Goal: Transaction & Acquisition: Book appointment/travel/reservation

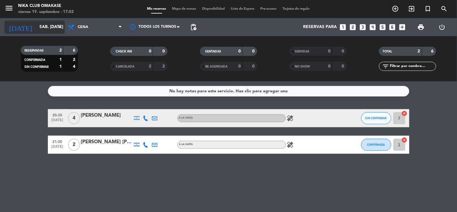
click at [53, 26] on input "sáb. [DATE]" at bounding box center [64, 27] width 57 height 11
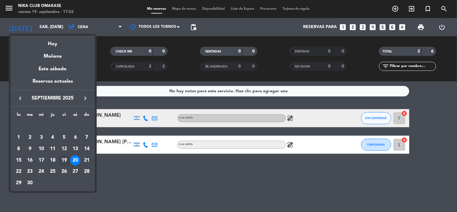
click at [64, 157] on div "19" at bounding box center [64, 160] width 10 height 10
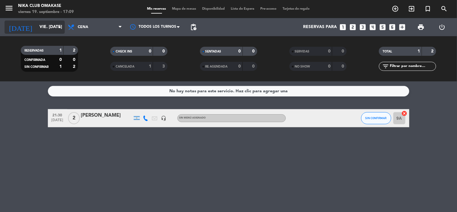
click at [49, 29] on input "vie. [DATE]" at bounding box center [64, 27] width 57 height 11
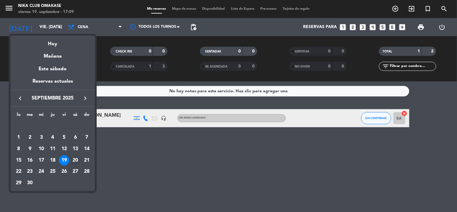
click at [75, 160] on div "20" at bounding box center [75, 160] width 10 height 10
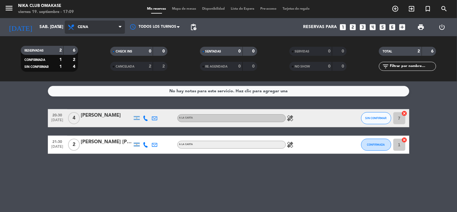
click at [93, 29] on span "Cena" at bounding box center [95, 26] width 60 height 13
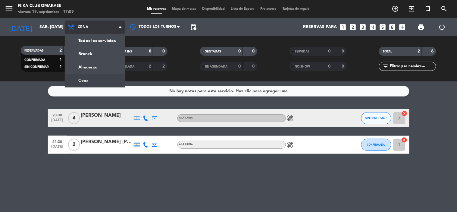
click at [92, 32] on span "Cena" at bounding box center [95, 26] width 60 height 13
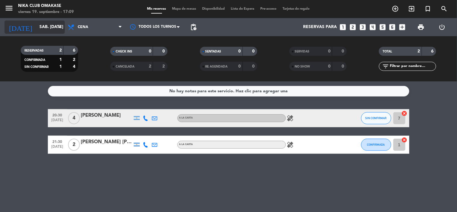
click at [60, 29] on icon "arrow_drop_down" at bounding box center [59, 26] width 7 height 7
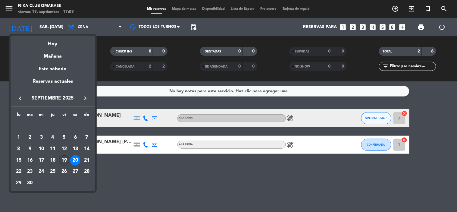
click at [64, 157] on div "19" at bounding box center [64, 160] width 10 height 10
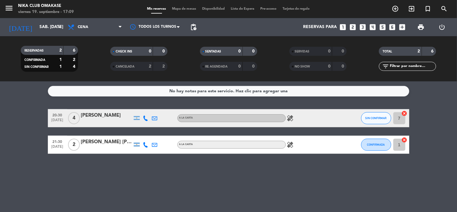
type input "vie. [DATE]"
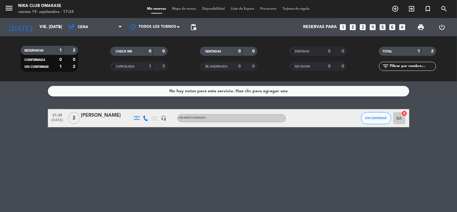
click at [353, 28] on icon "looks_two" at bounding box center [353, 27] width 8 height 8
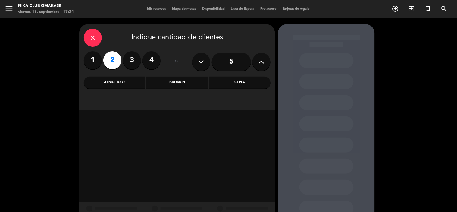
click at [232, 84] on div "Cena" at bounding box center [239, 82] width 61 height 12
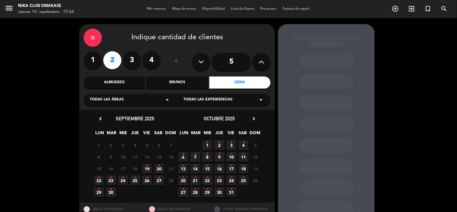
click at [145, 169] on span "19 •" at bounding box center [147, 168] width 10 height 10
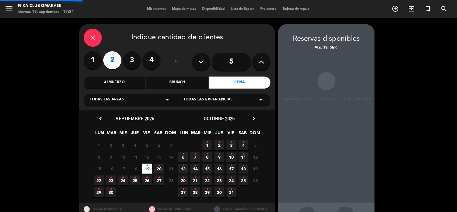
scroll to position [22, 0]
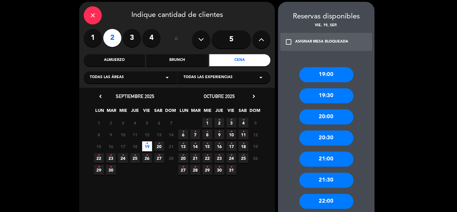
click at [330, 183] on div "21:30" at bounding box center [326, 179] width 54 height 15
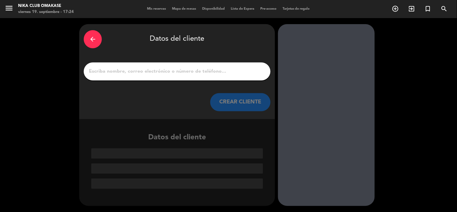
click at [185, 72] on input "1" at bounding box center [177, 71] width 178 height 8
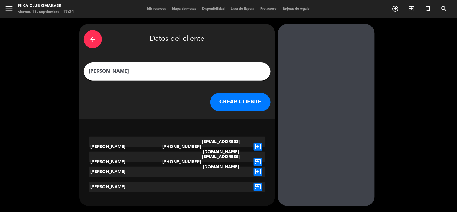
type input "[PERSON_NAME]"
click at [257, 170] on icon "exit_to_app" at bounding box center [257, 172] width 9 height 8
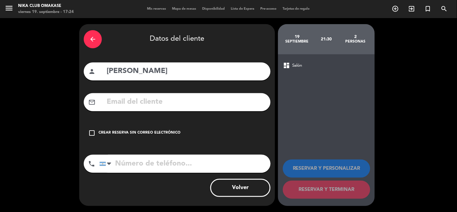
drag, startPoint x: 91, startPoint y: 133, endPoint x: 225, endPoint y: 168, distance: 138.4
click at [91, 132] on icon "check_box_outline_blank" at bounding box center [91, 132] width 7 height 7
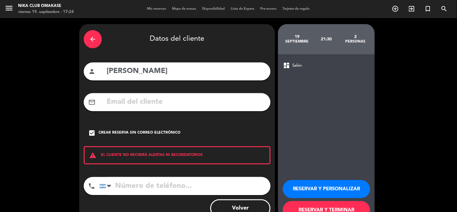
click at [333, 190] on button "RESERVAR Y PERSONALIZAR" at bounding box center [326, 189] width 87 height 18
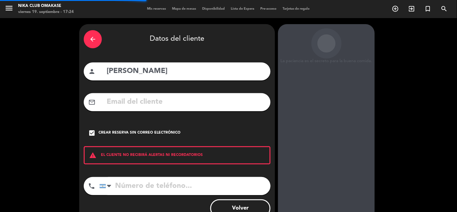
scroll to position [24, 0]
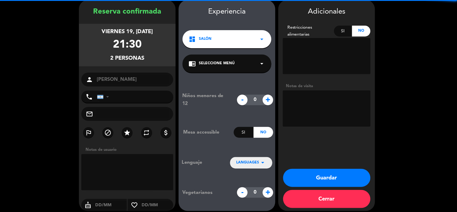
click at [307, 119] on textarea at bounding box center [327, 108] width 88 height 36
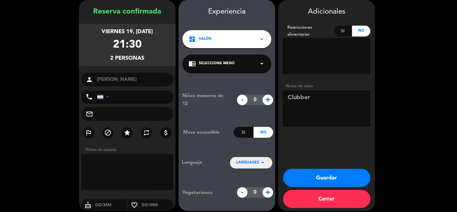
type textarea "Clubber"
click at [316, 178] on button "Guardar" at bounding box center [326, 178] width 87 height 18
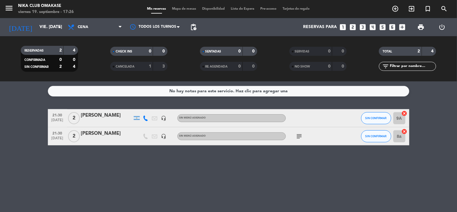
click at [381, 28] on icon "looks_5" at bounding box center [382, 27] width 8 height 8
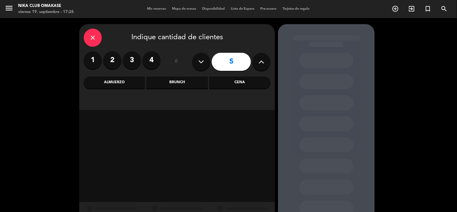
click at [232, 86] on div "Cena" at bounding box center [239, 82] width 61 height 12
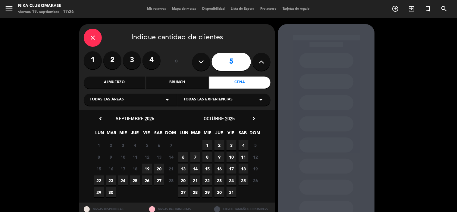
click at [143, 169] on span "19" at bounding box center [147, 168] width 10 height 10
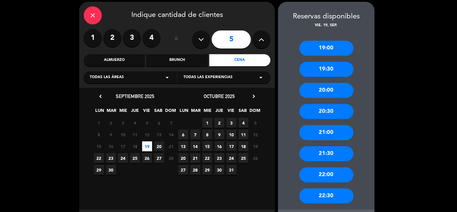
drag, startPoint x: 331, startPoint y: 70, endPoint x: 296, endPoint y: 76, distance: 35.5
click at [331, 69] on div "19:30" at bounding box center [326, 69] width 54 height 15
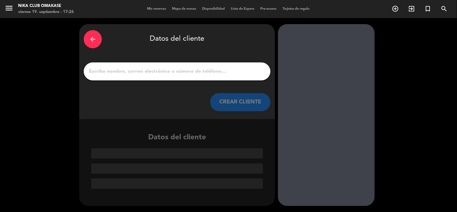
click at [174, 71] on input "1" at bounding box center [177, 71] width 178 height 8
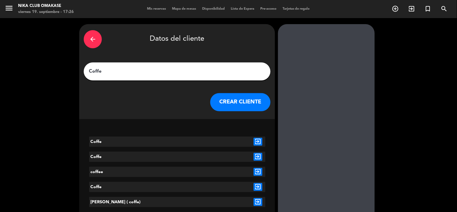
type input "Coffe"
click at [254, 96] on button "CREAR CLIENTE" at bounding box center [240, 102] width 60 height 18
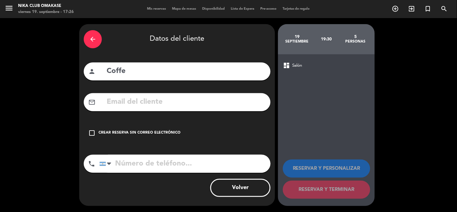
click at [94, 134] on icon "check_box_outline_blank" at bounding box center [91, 132] width 7 height 7
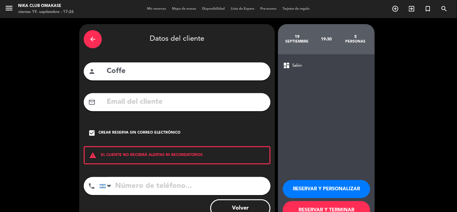
scroll to position [20, 0]
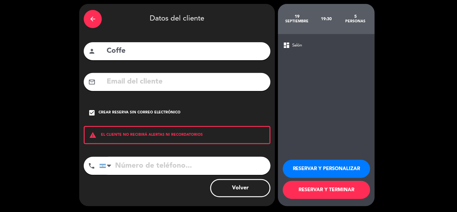
click at [352, 193] on button "RESERVAR Y TERMINAR" at bounding box center [326, 190] width 87 height 18
